Goal: Participate in discussion

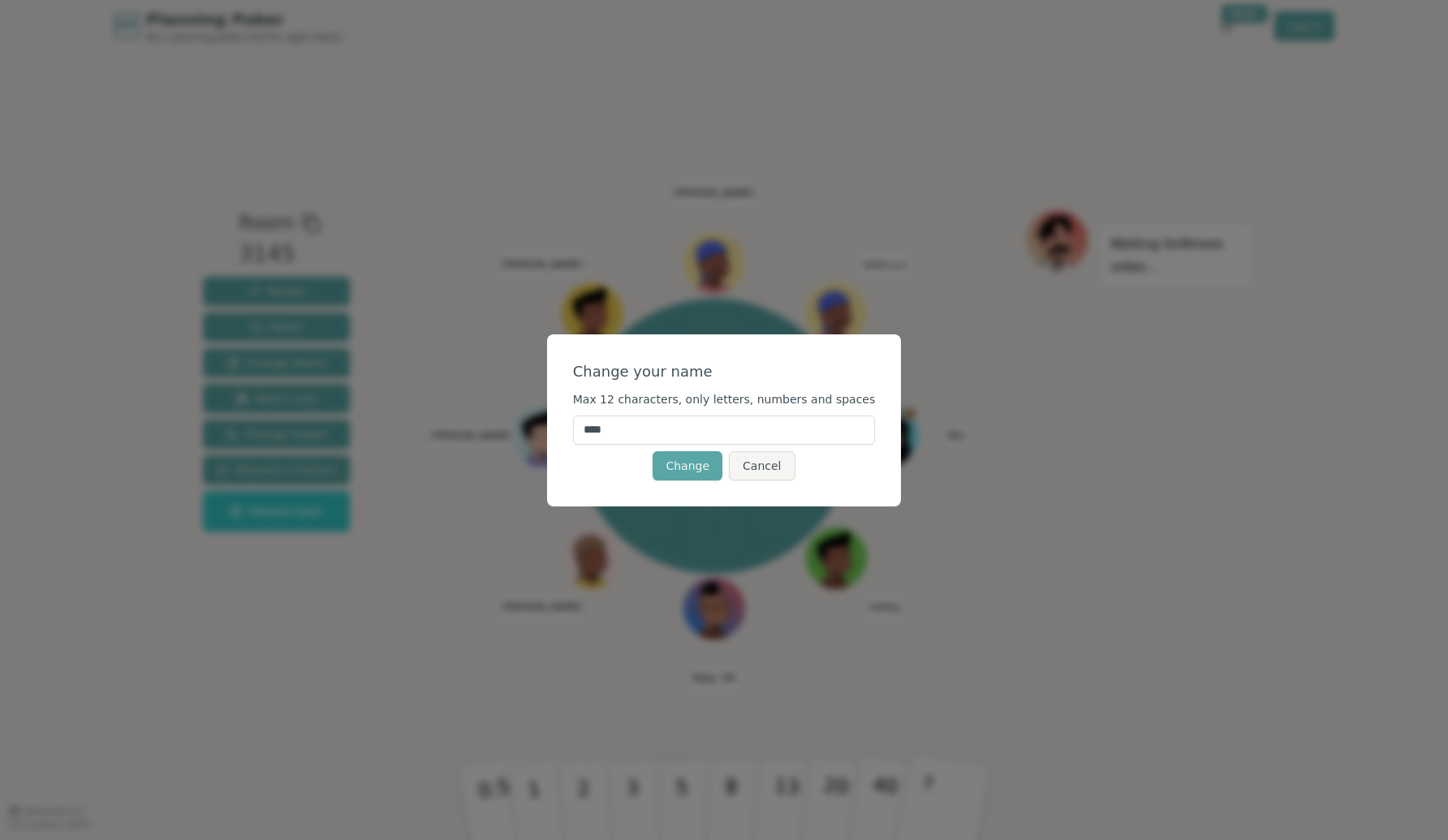
click at [701, 430] on input "****" at bounding box center [724, 430] width 303 height 29
drag, startPoint x: 652, startPoint y: 431, endPoint x: 562, endPoint y: 429, distance: 90.0
click at [562, 429] on div "Change your name Max 12 characters, only letters, numbers and spaces **** Chang…" at bounding box center [724, 420] width 355 height 172
type input "*****"
click at [673, 462] on button "Change" at bounding box center [687, 465] width 70 height 29
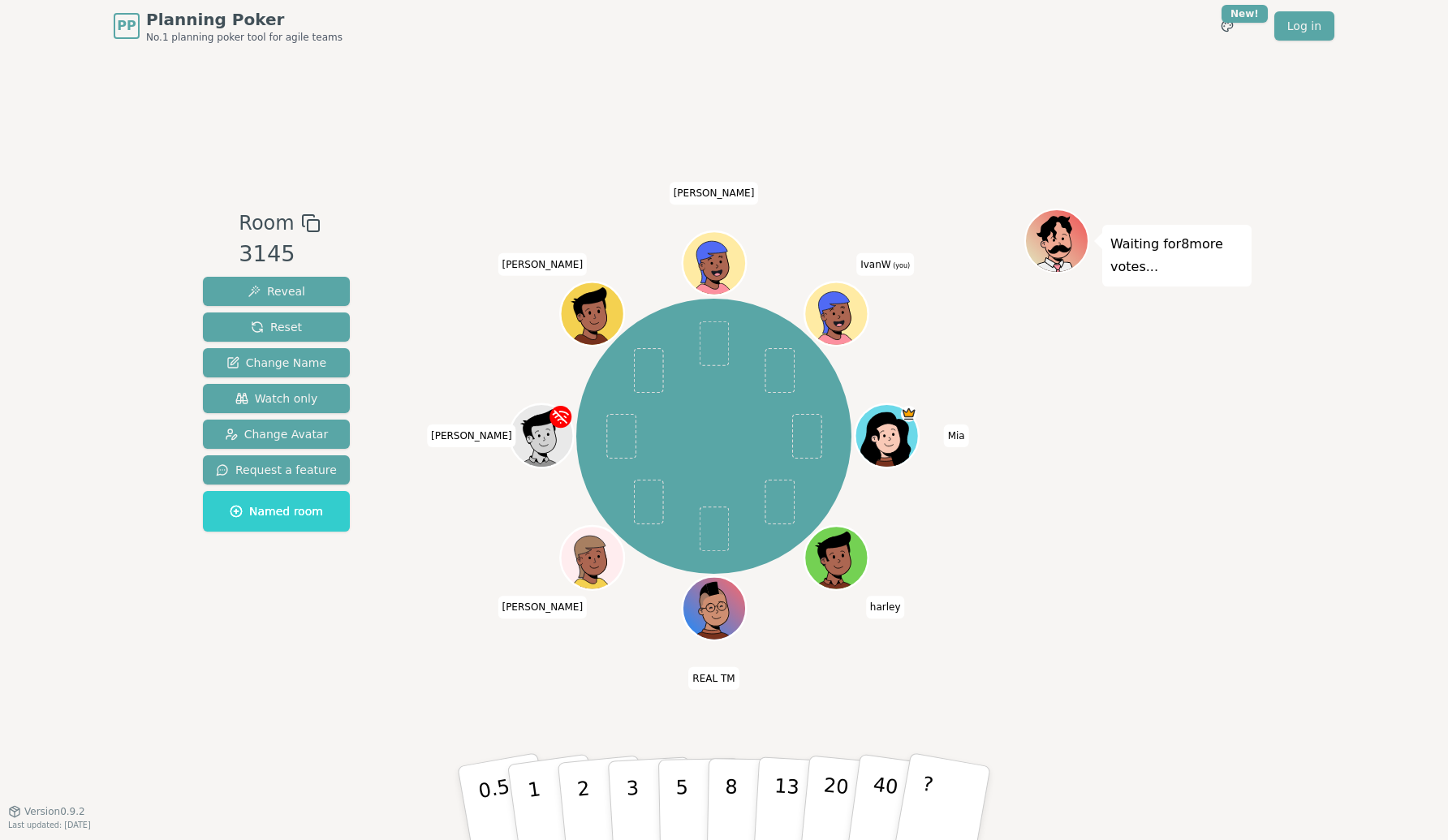
click at [838, 312] on icon at bounding box center [837, 313] width 62 height 7
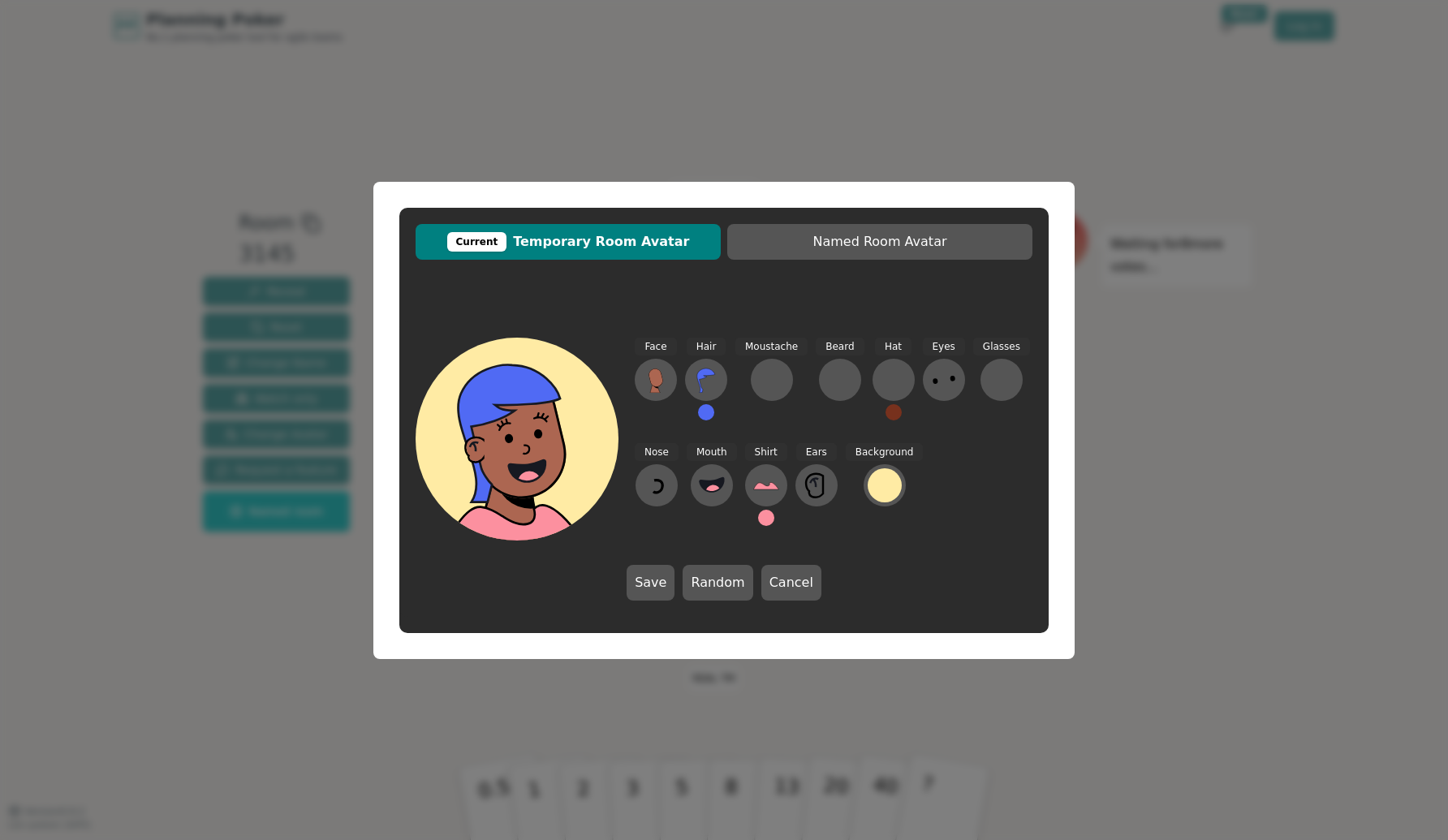
click at [705, 347] on span "Hair" at bounding box center [706, 347] width 39 height 19
click at [654, 348] on span "Face" at bounding box center [656, 347] width 41 height 19
click at [887, 351] on span "Hat" at bounding box center [893, 347] width 37 height 19
click at [887, 373] on div at bounding box center [894, 380] width 26 height 26
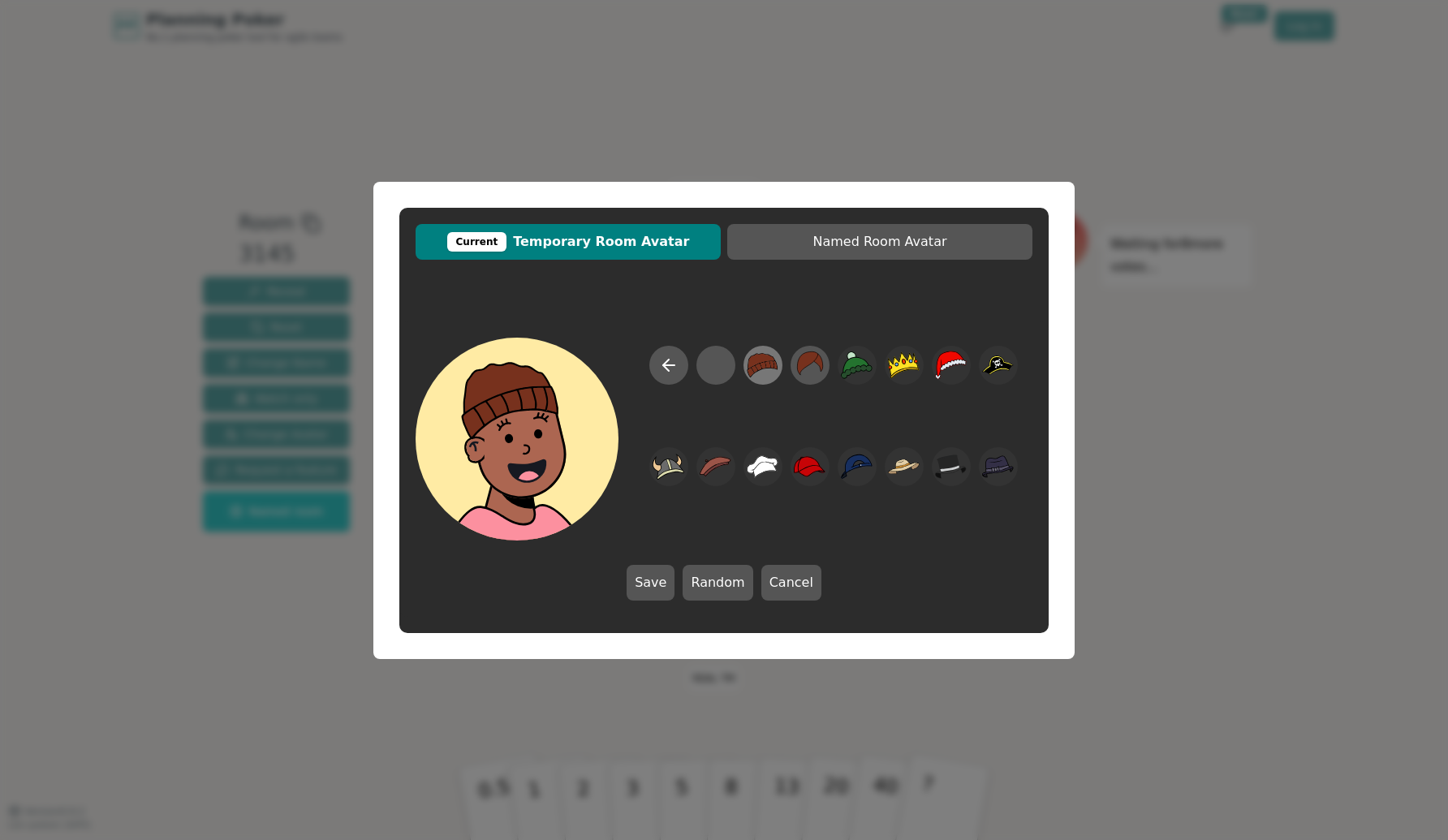
click at [766, 361] on icon at bounding box center [762, 364] width 31 height 24
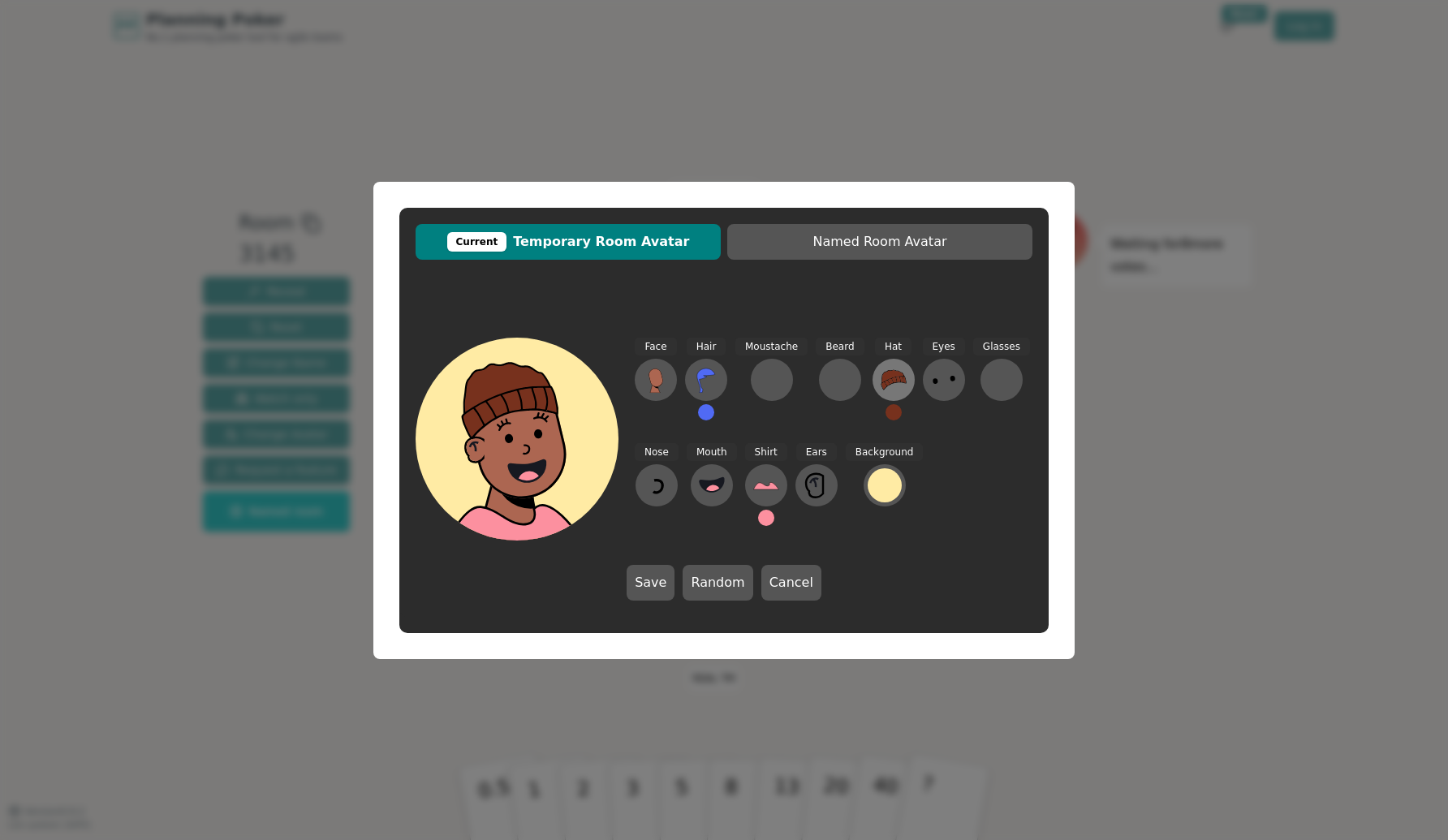
click at [890, 382] on icon at bounding box center [894, 379] width 24 height 20
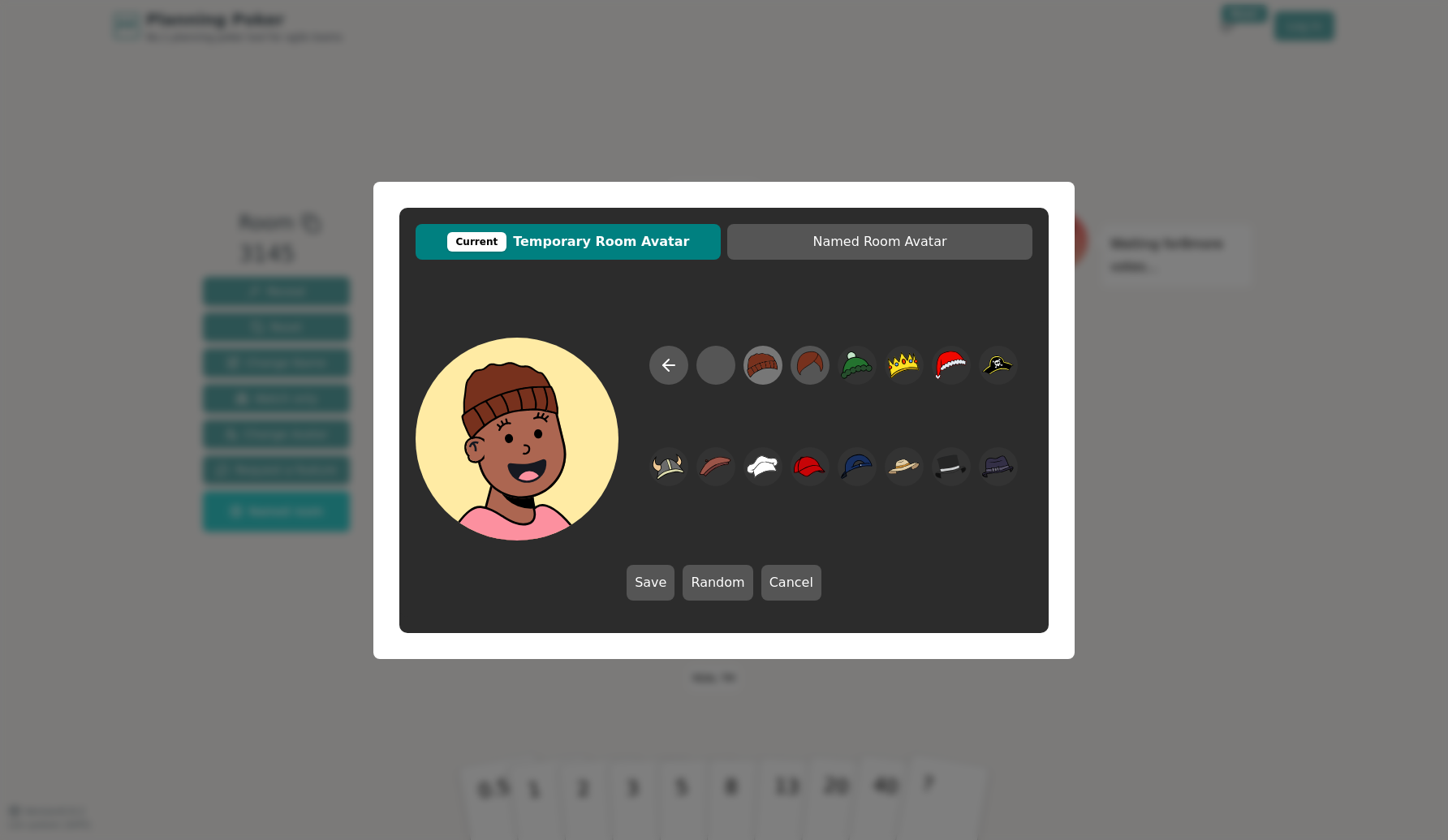
click at [757, 366] on icon at bounding box center [763, 364] width 30 height 23
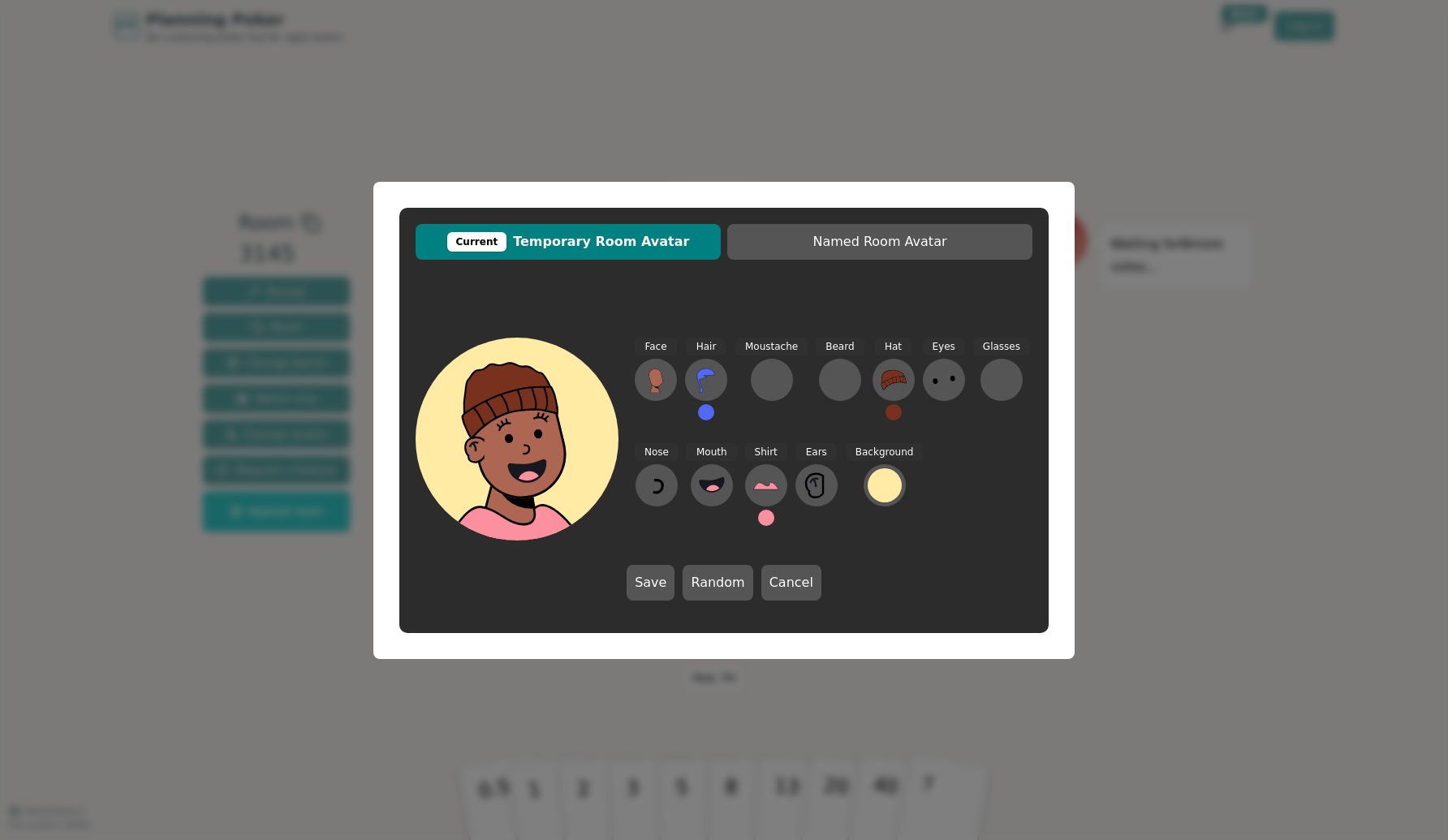
click at [891, 408] on button at bounding box center [894, 412] width 16 height 16
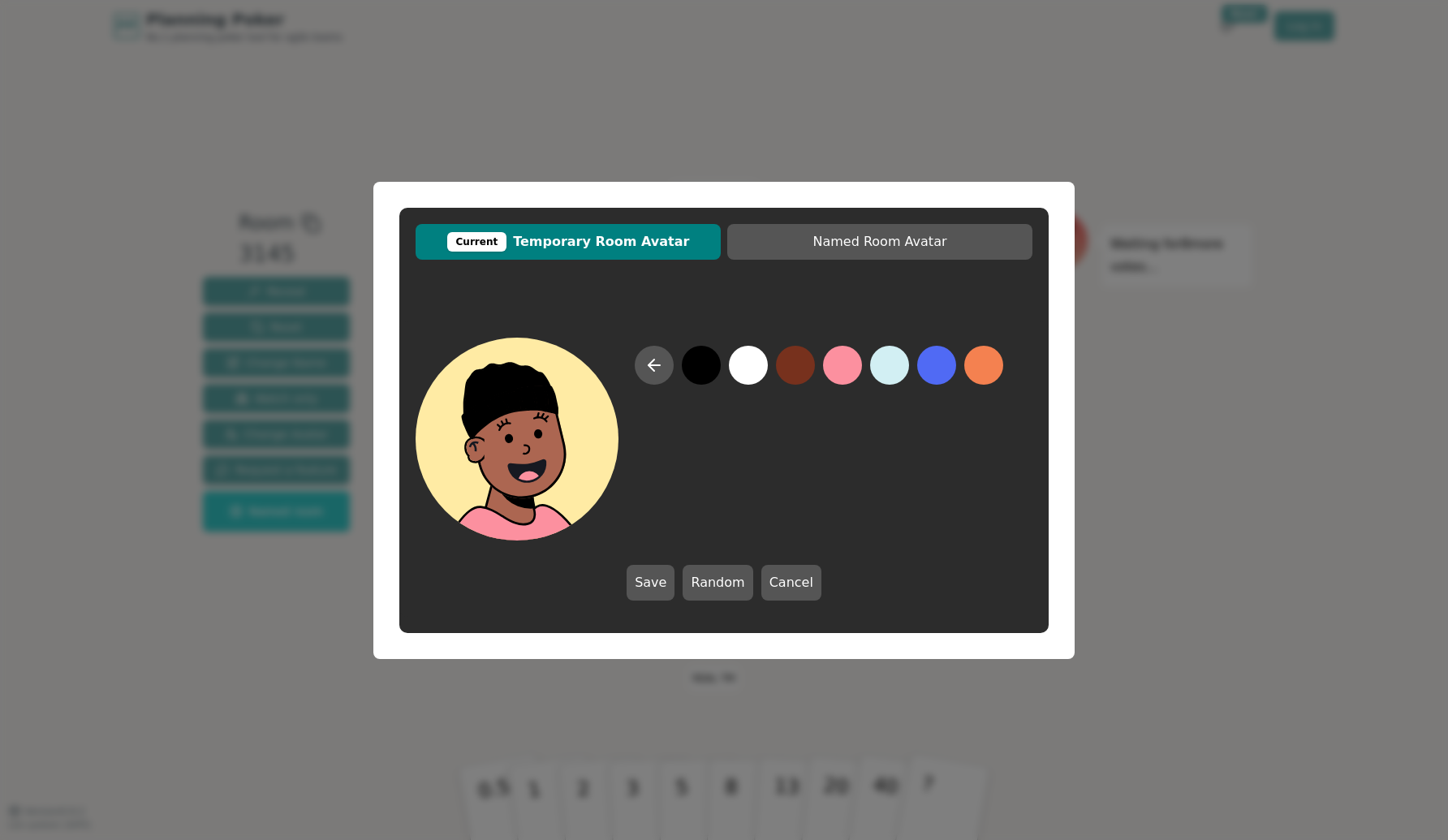
click at [702, 368] on button at bounding box center [702, 365] width 39 height 39
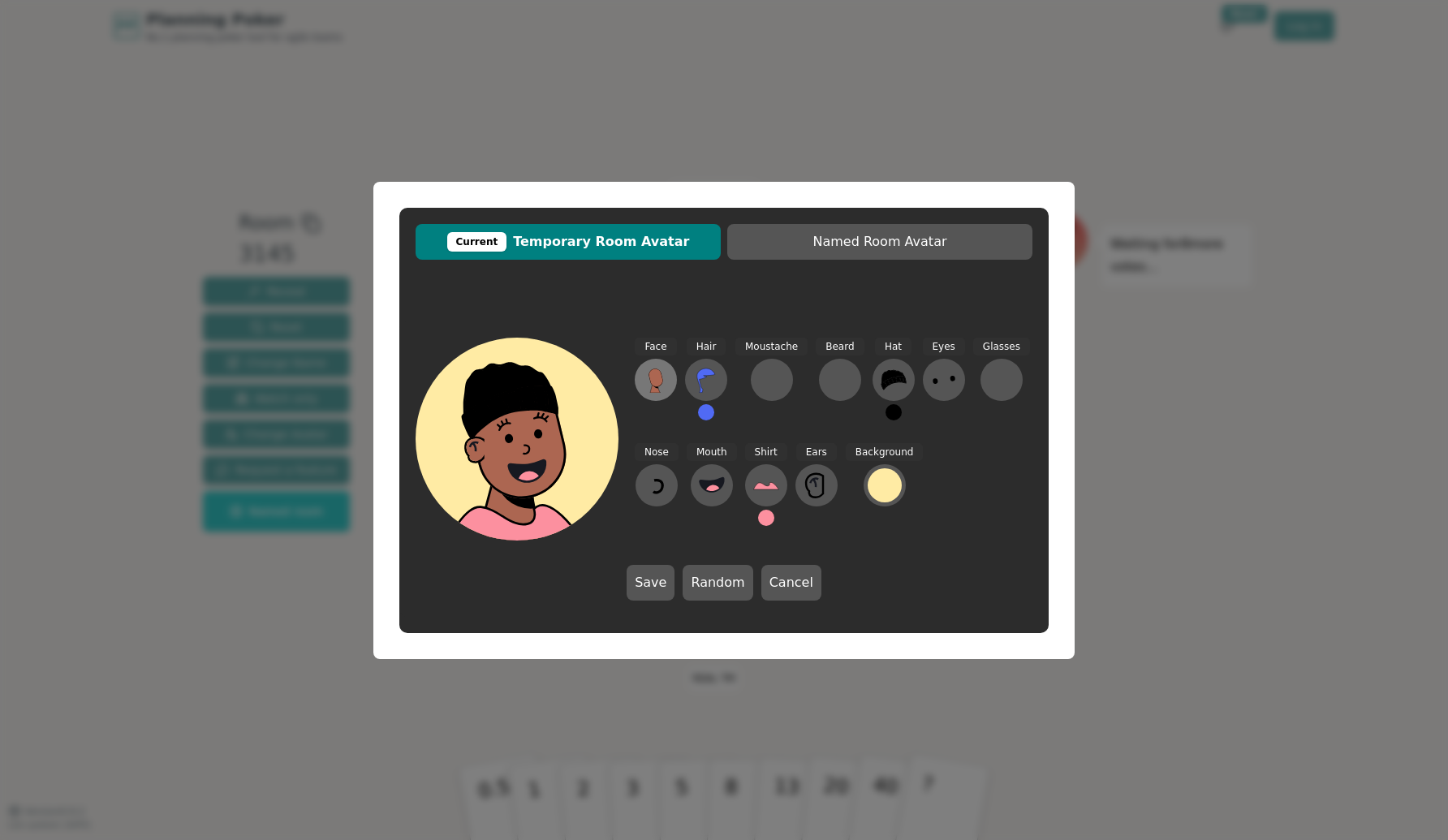
click at [652, 380] on icon at bounding box center [655, 376] width 14 height 18
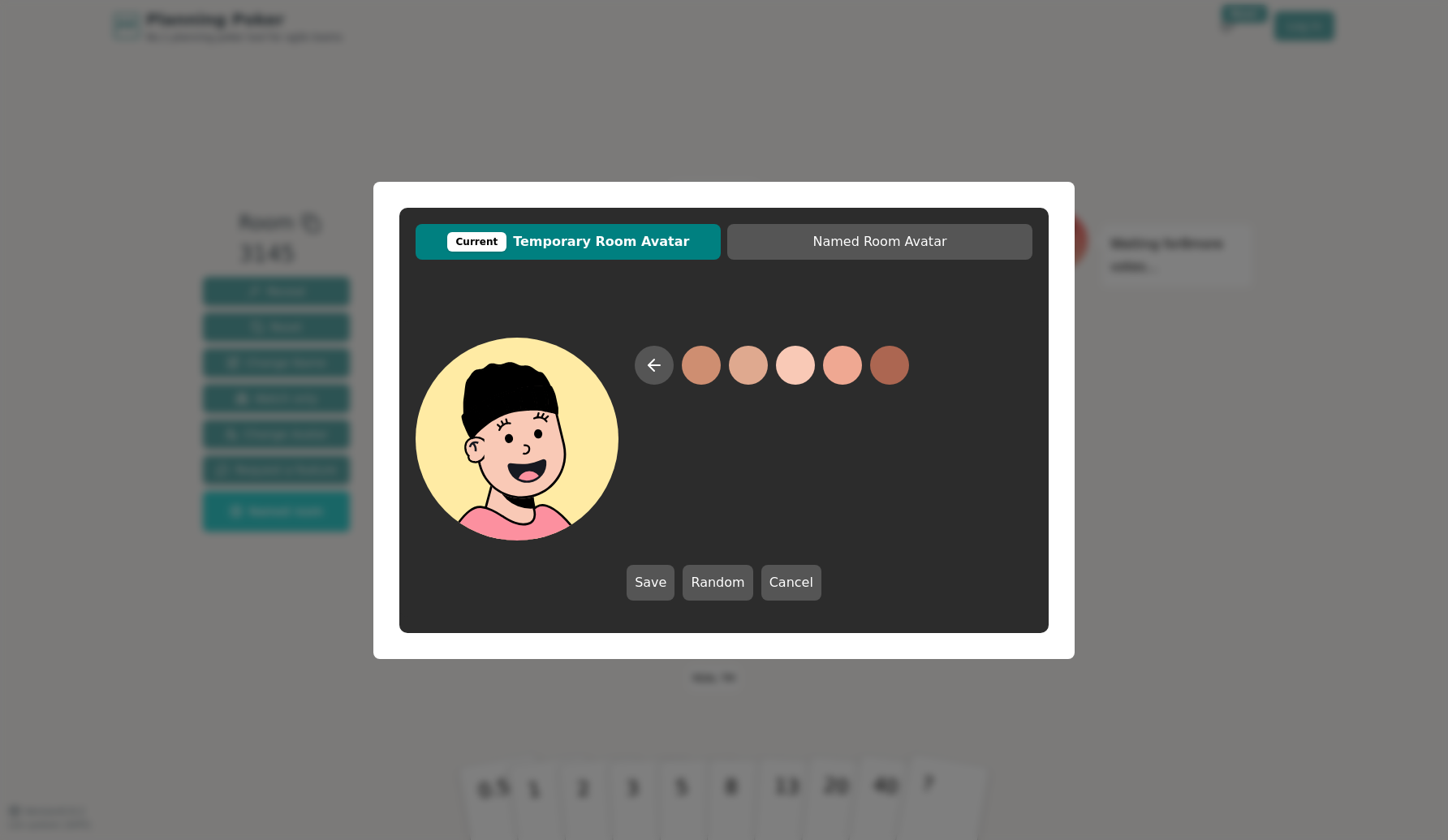
click at [798, 367] on button at bounding box center [796, 365] width 39 height 39
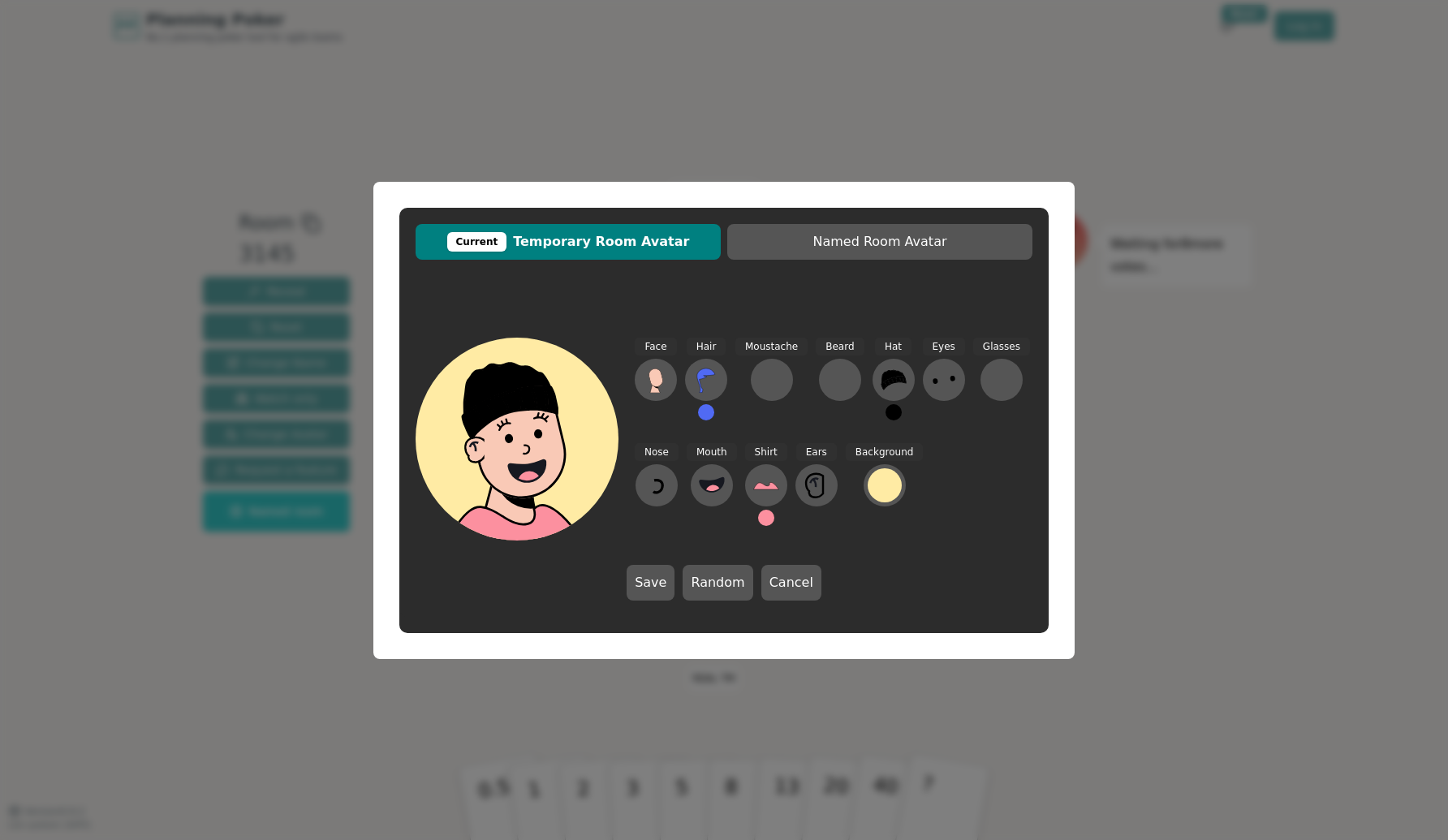
click at [764, 519] on button at bounding box center [765, 517] width 16 height 16
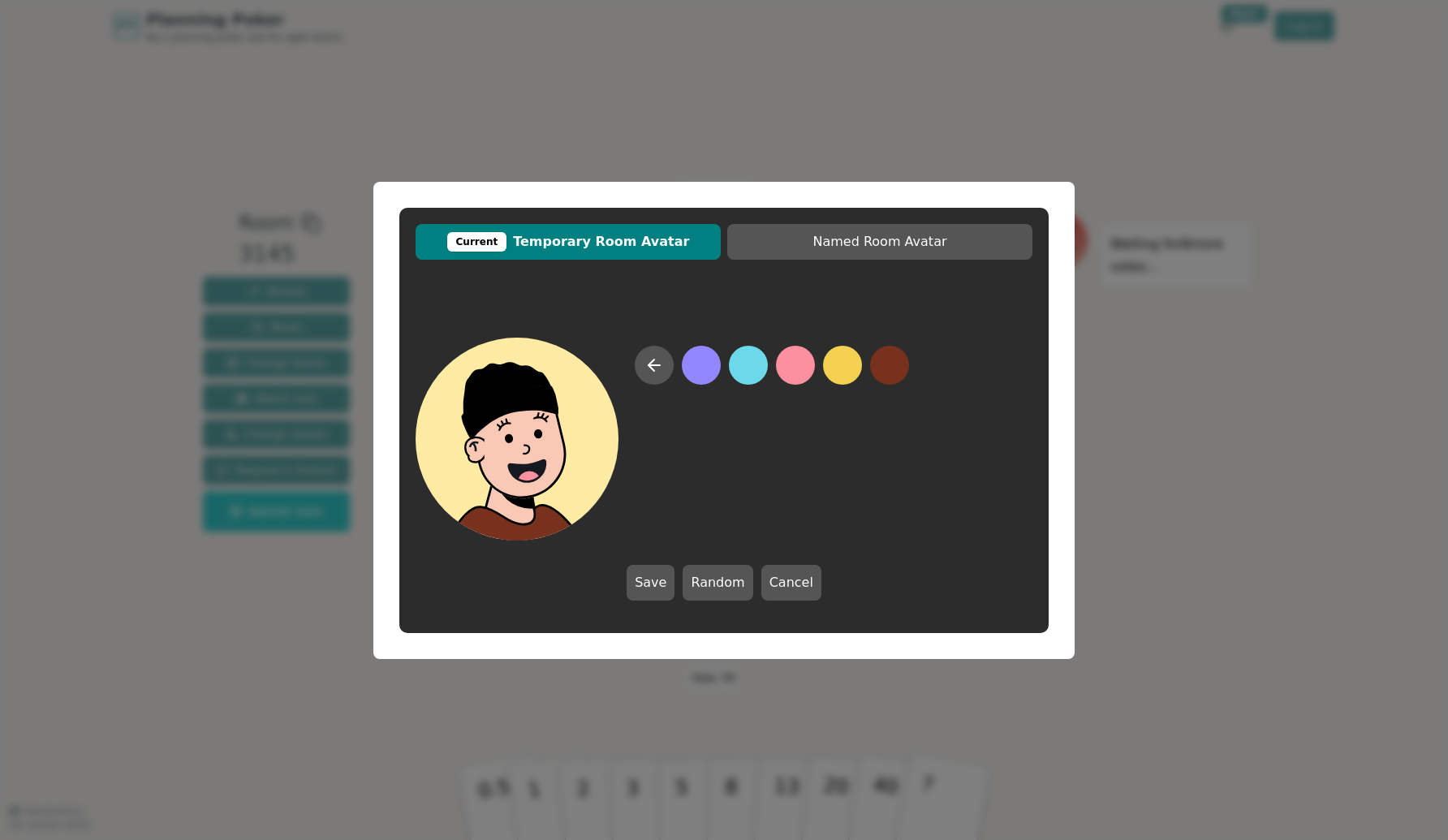
click at [887, 368] on button at bounding box center [890, 365] width 39 height 39
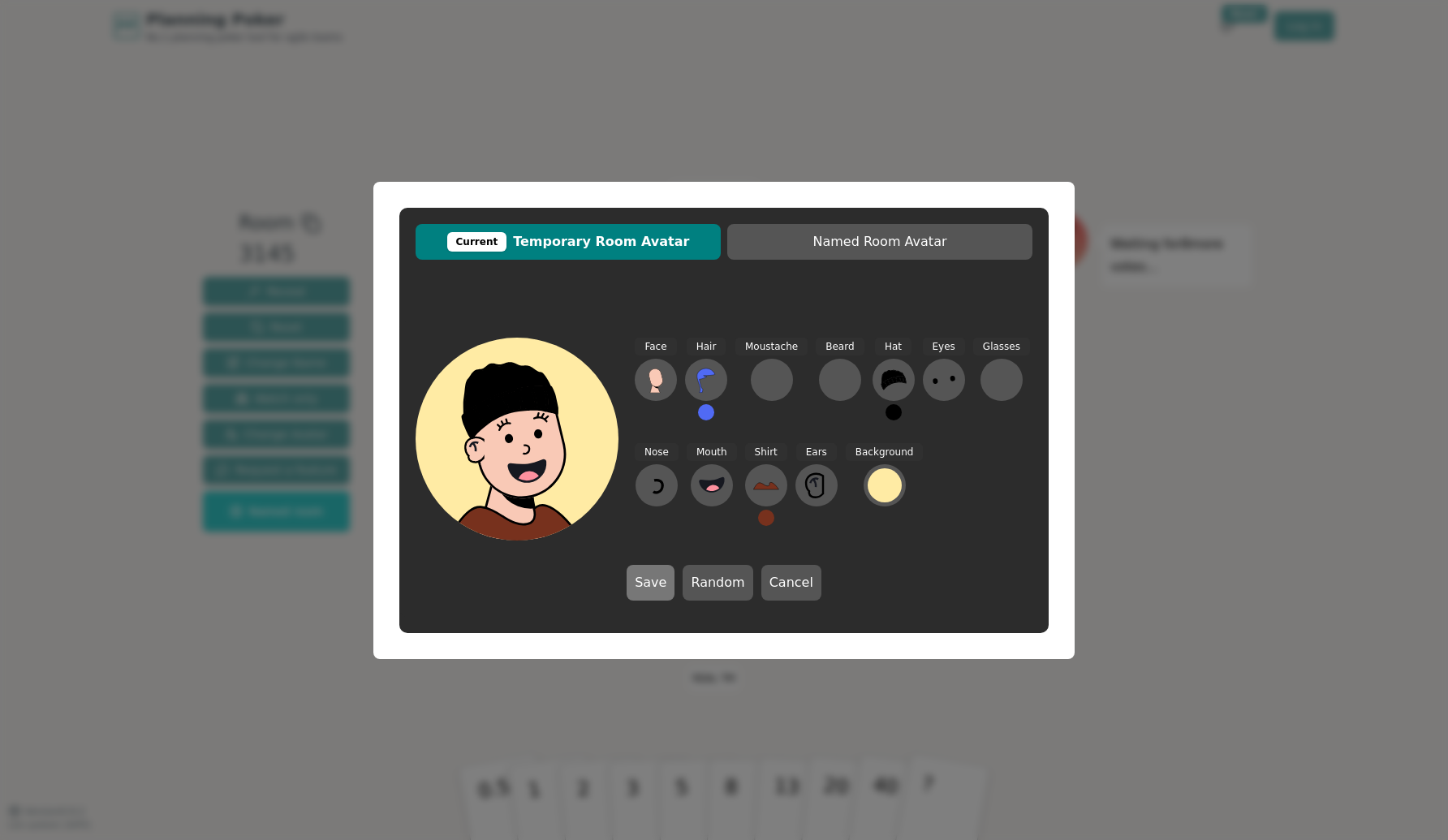
click at [658, 582] on button "Save" at bounding box center [650, 582] width 48 height 36
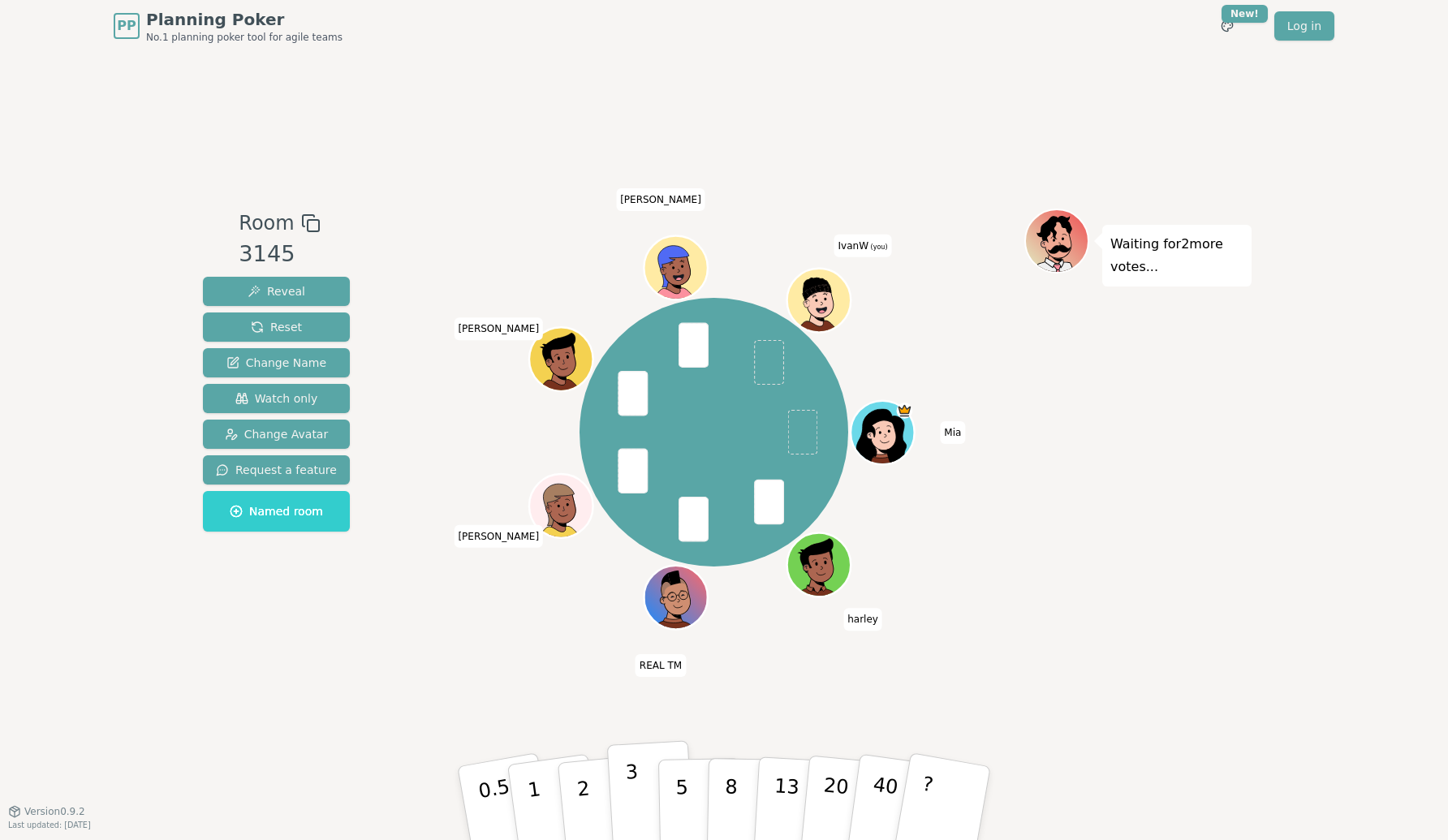
click at [636, 796] on p "3" at bounding box center [633, 804] width 18 height 88
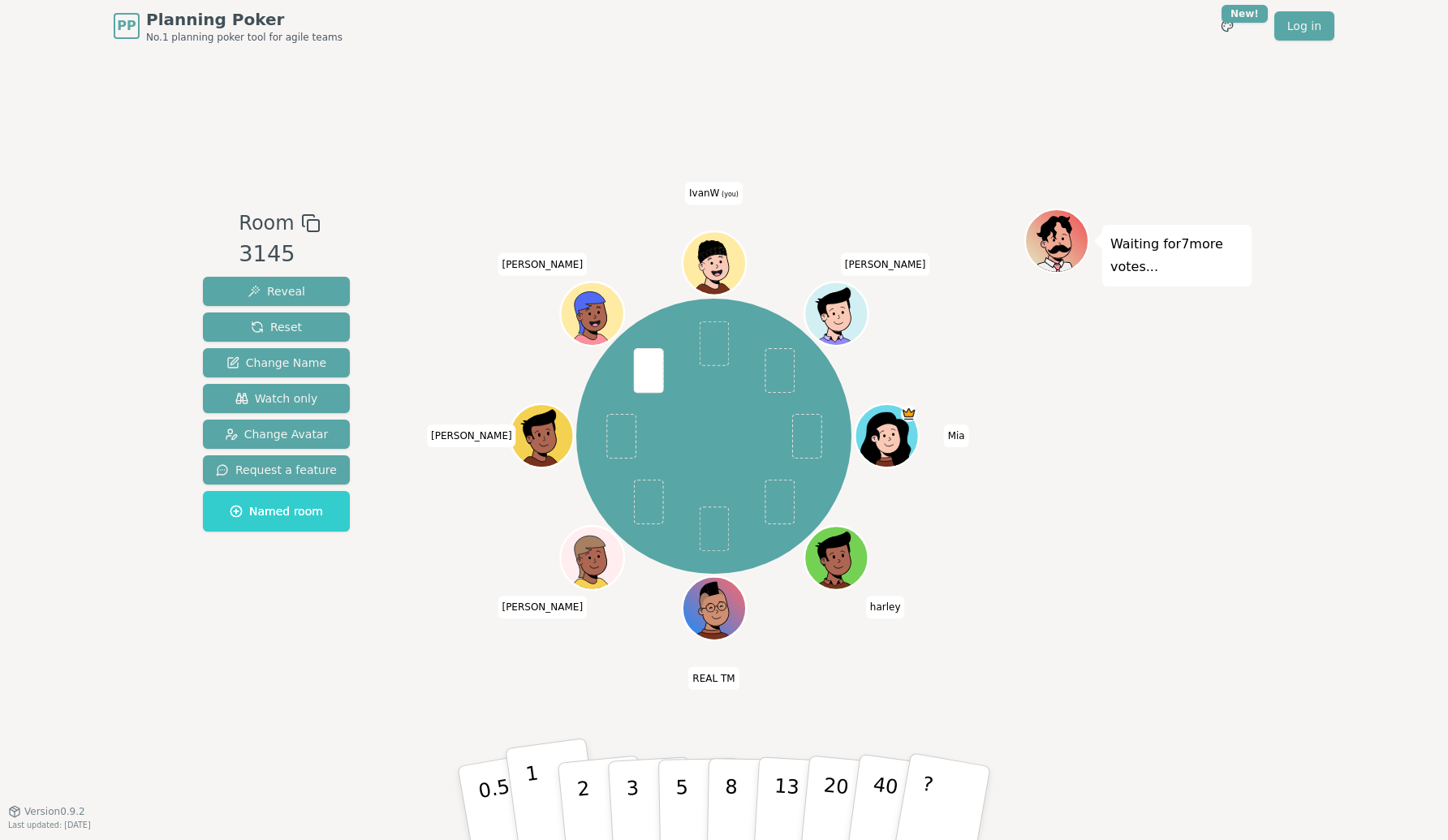
click at [539, 788] on button "1" at bounding box center [553, 803] width 96 height 131
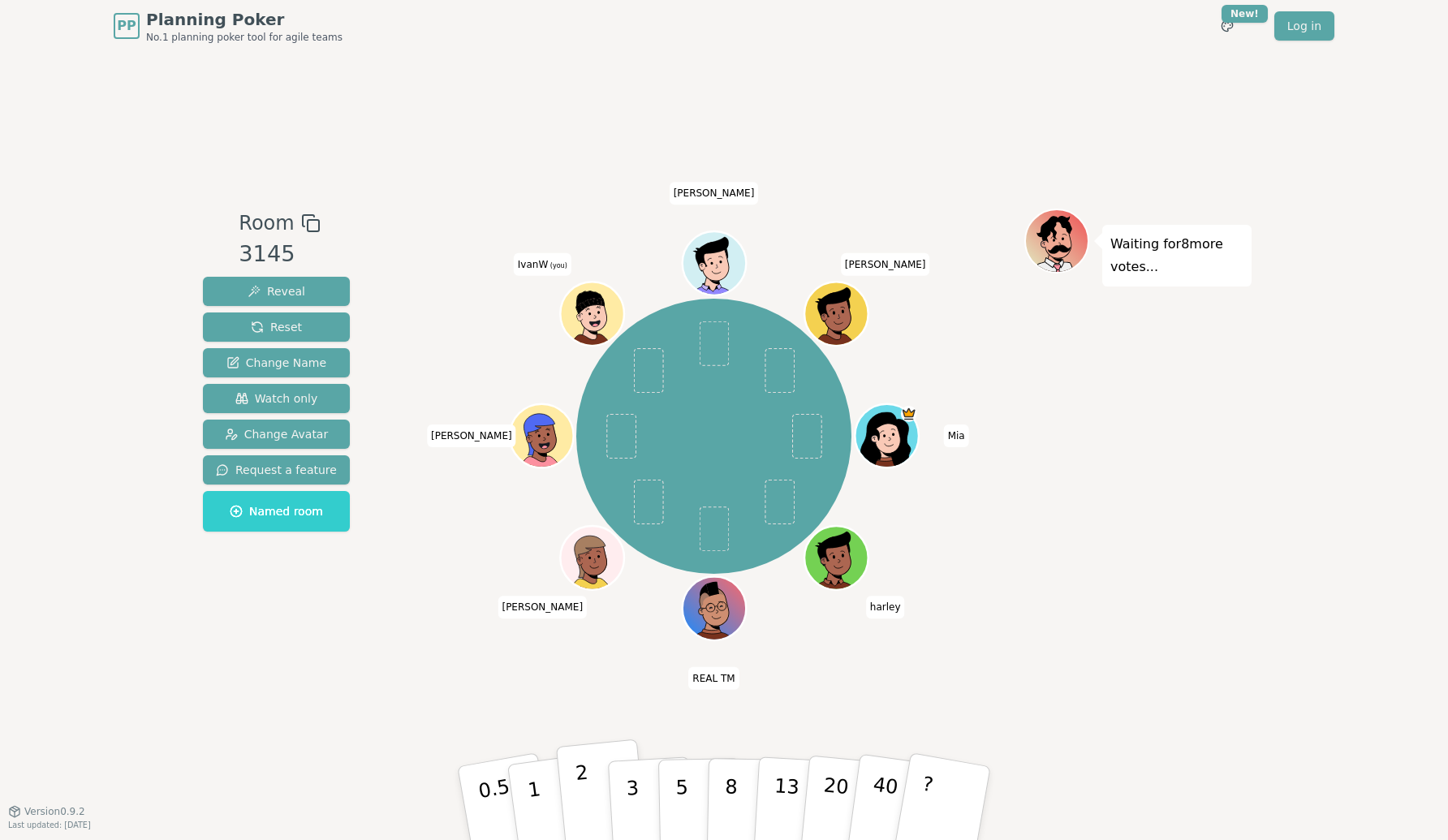
click at [585, 794] on p "2" at bounding box center [585, 805] width 22 height 88
click at [582, 788] on p "2" at bounding box center [585, 805] width 22 height 88
click at [680, 799] on p "5" at bounding box center [682, 803] width 14 height 88
click at [678, 806] on p "5" at bounding box center [682, 803] width 14 height 88
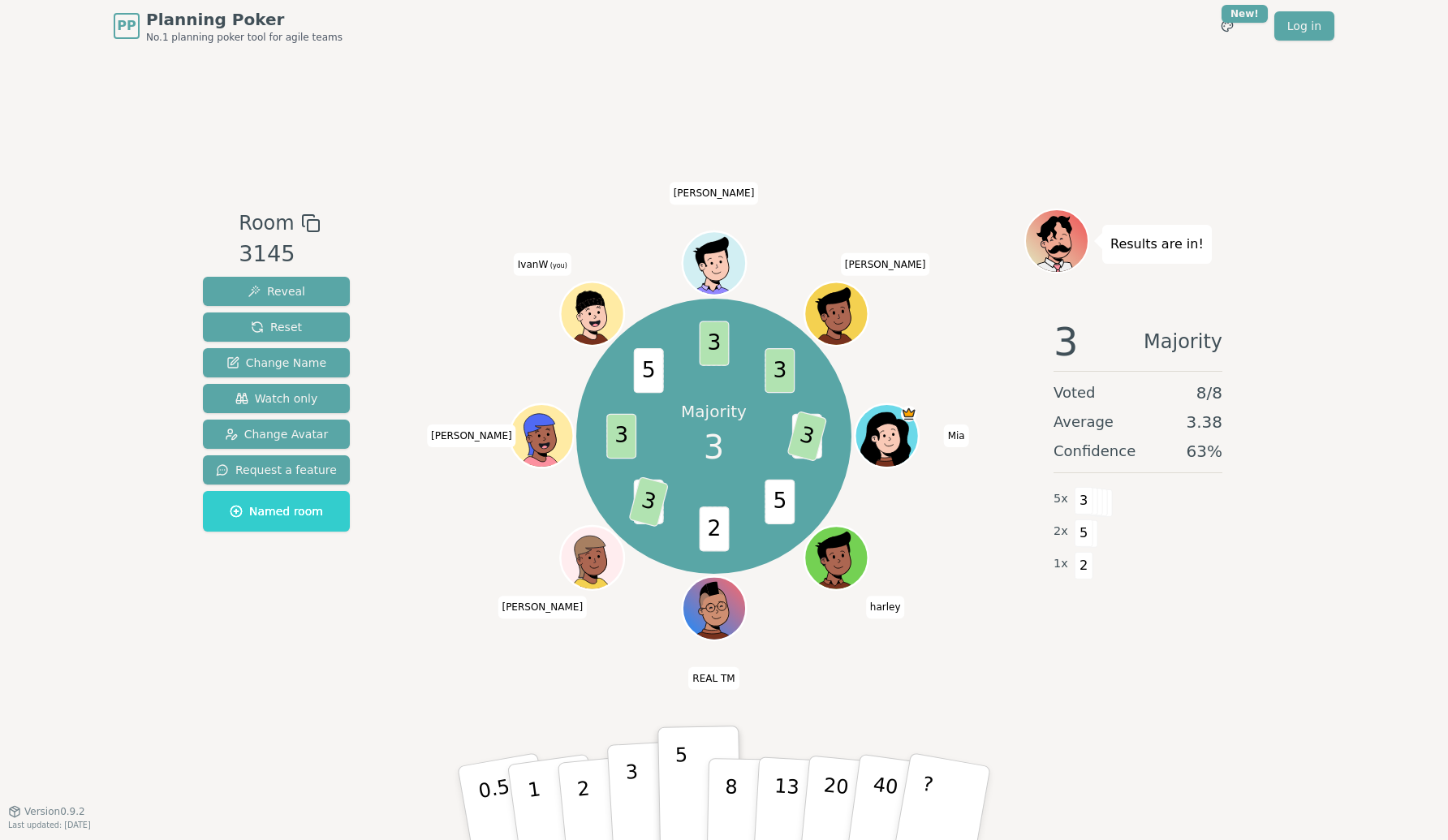
click at [636, 782] on p "3" at bounding box center [633, 804] width 18 height 88
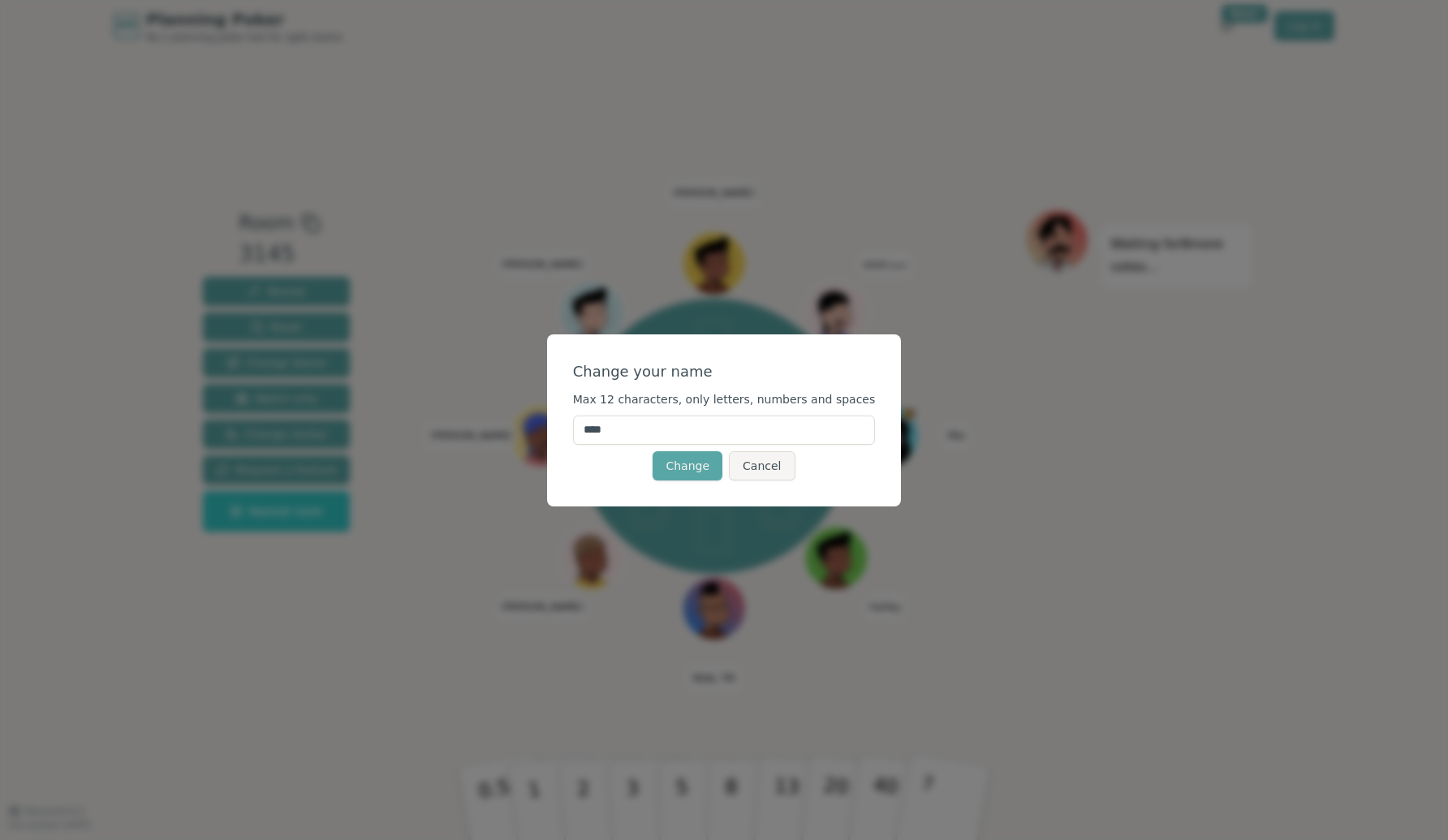
click at [645, 428] on input "****" at bounding box center [724, 430] width 303 height 29
drag, startPoint x: 645, startPoint y: 428, endPoint x: 564, endPoint y: 427, distance: 81.0
click at [564, 427] on div "Change your name Max 12 characters, only letters, numbers and spaces **** Chang…" at bounding box center [724, 420] width 355 height 172
type input "*****"
click at [690, 468] on button "Change" at bounding box center [687, 465] width 70 height 29
